Goal: Transaction & Acquisition: Purchase product/service

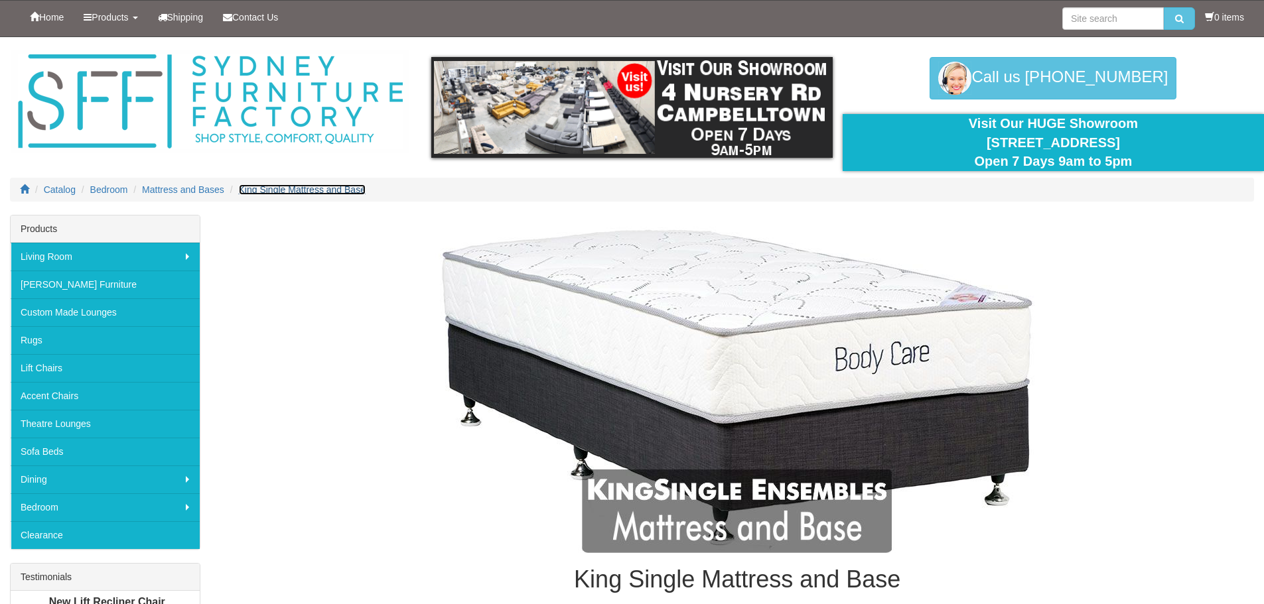
click at [316, 192] on span "King Single Mattress and Base" at bounding box center [302, 189] width 127 height 11
click at [133, 23] on link "Products" at bounding box center [111, 17] width 74 height 33
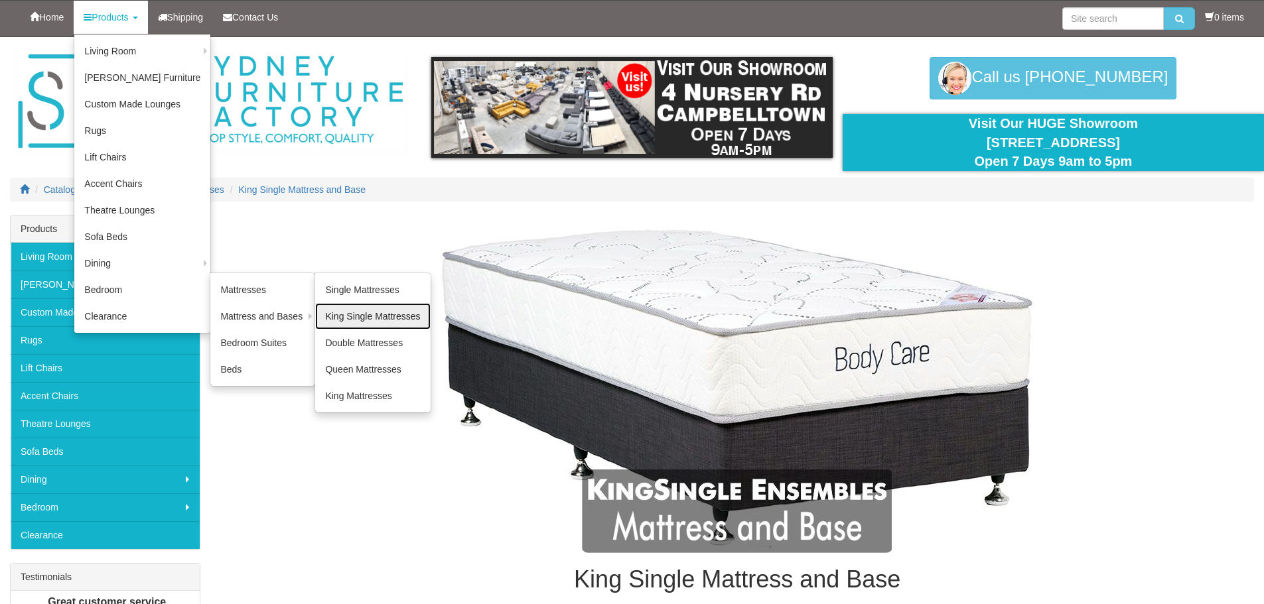
click at [338, 314] on link "King Single Mattresses" at bounding box center [372, 316] width 115 height 27
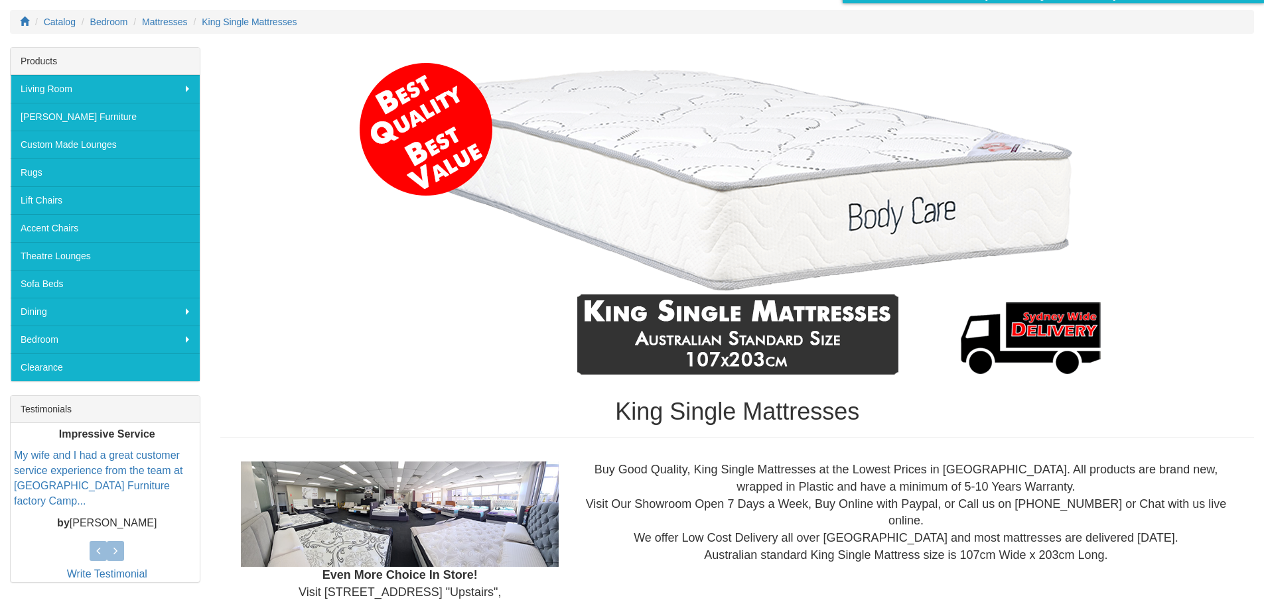
scroll to position [133, 0]
